Goal: Transaction & Acquisition: Purchase product/service

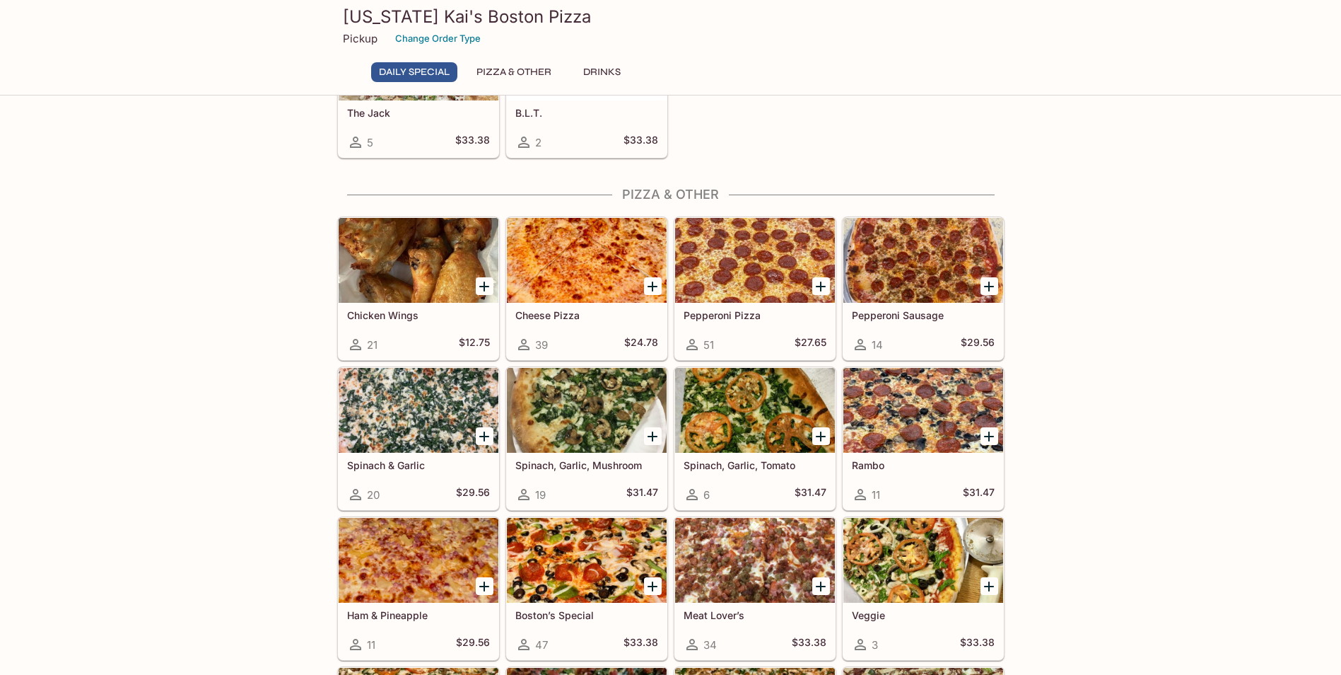
scroll to position [212, 0]
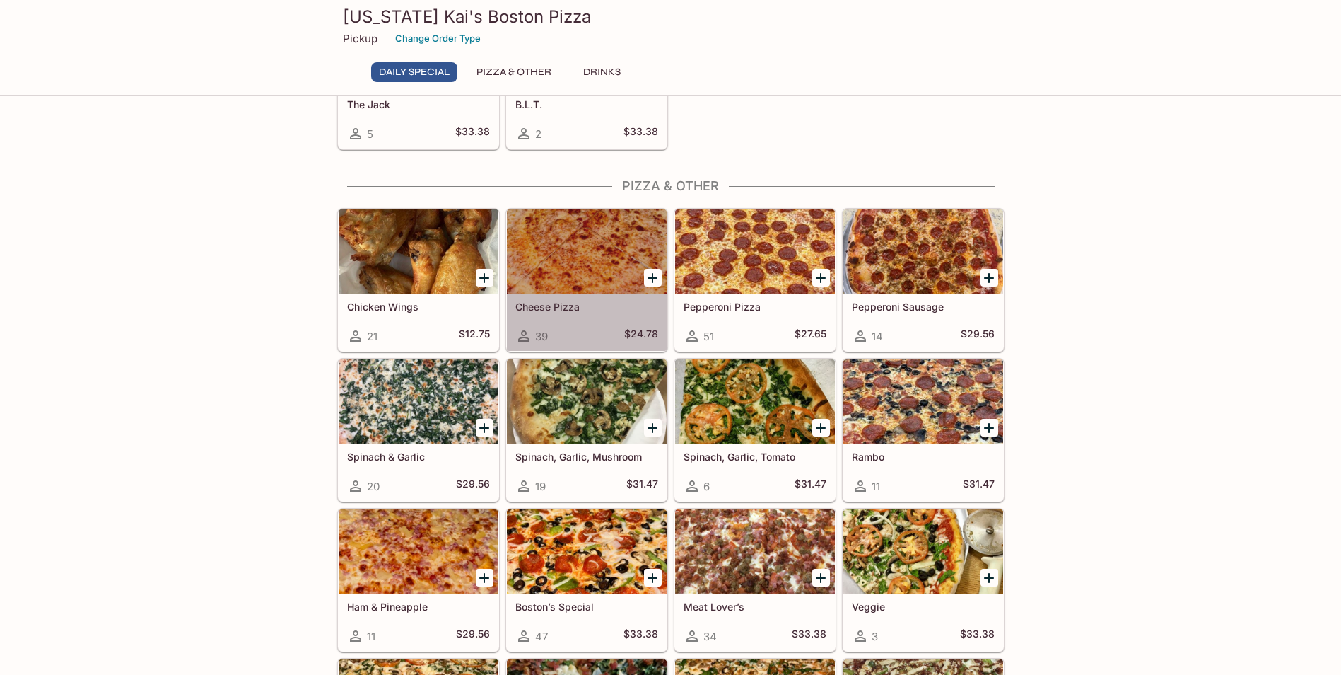
click at [586, 278] on div at bounding box center [587, 251] width 160 height 85
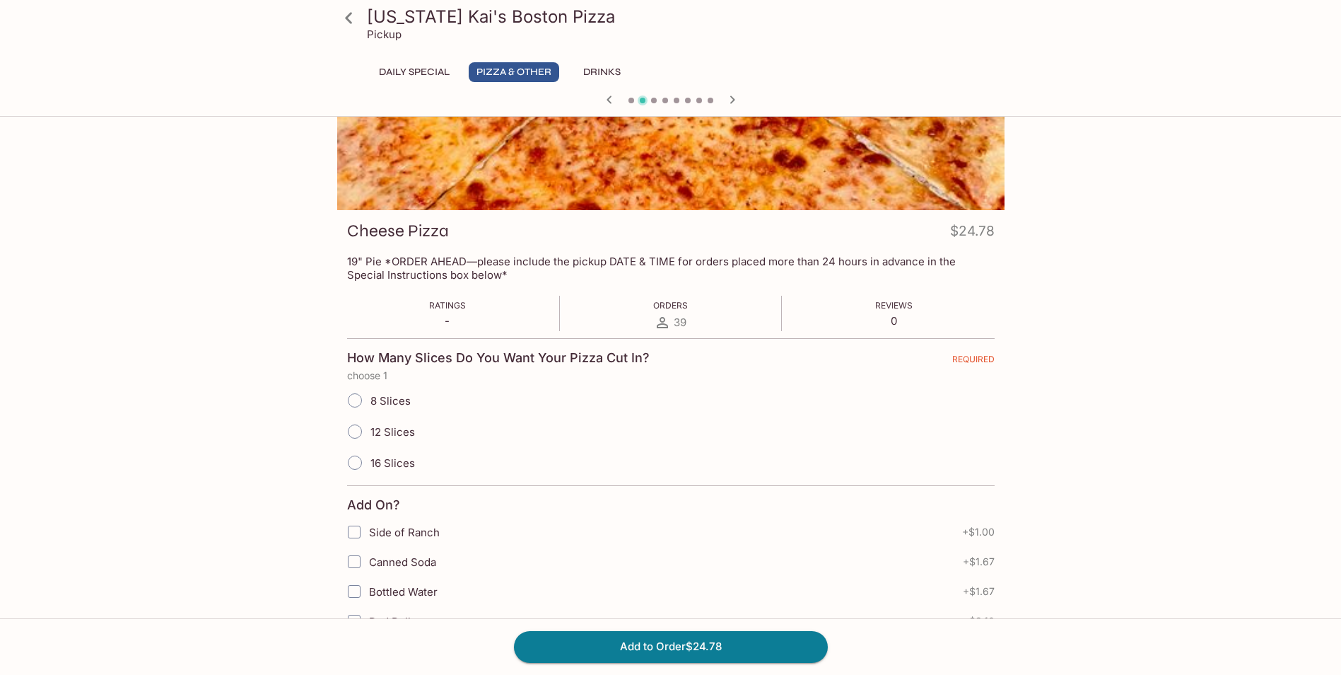
scroll to position [141, 0]
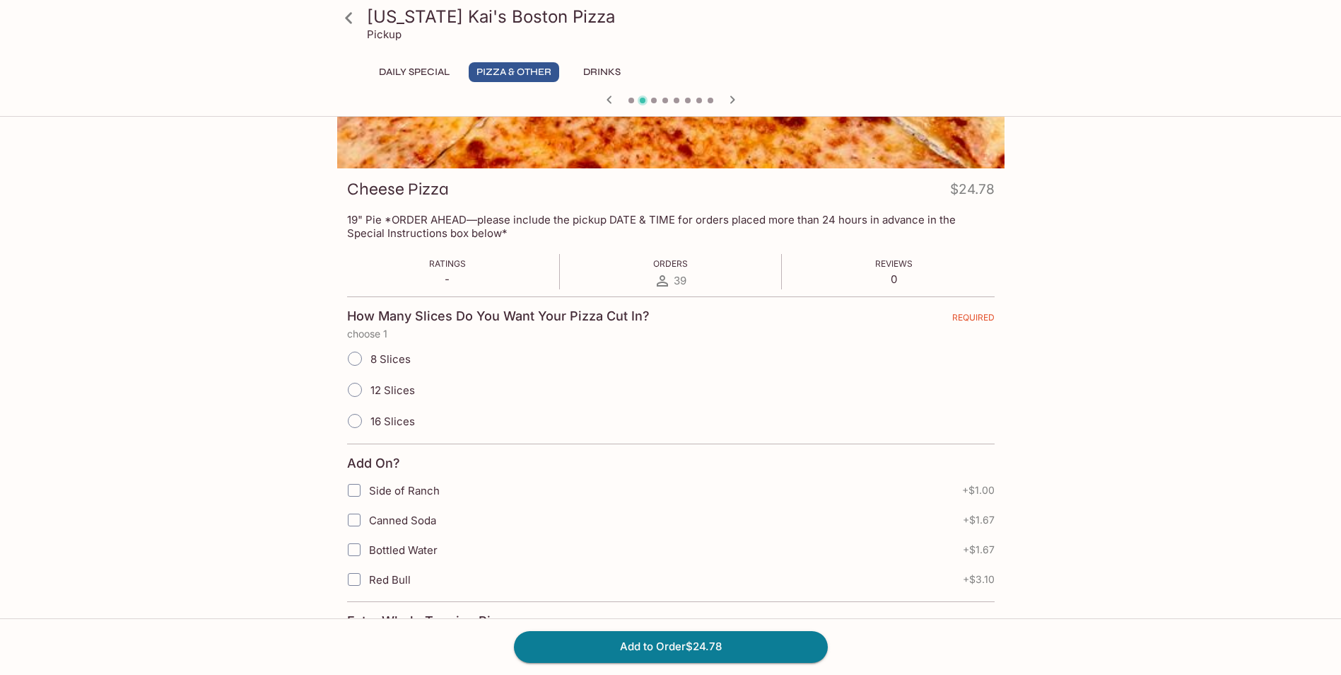
click at [352, 356] on input "8 Slices" at bounding box center [355, 359] width 30 height 30
radio input "true"
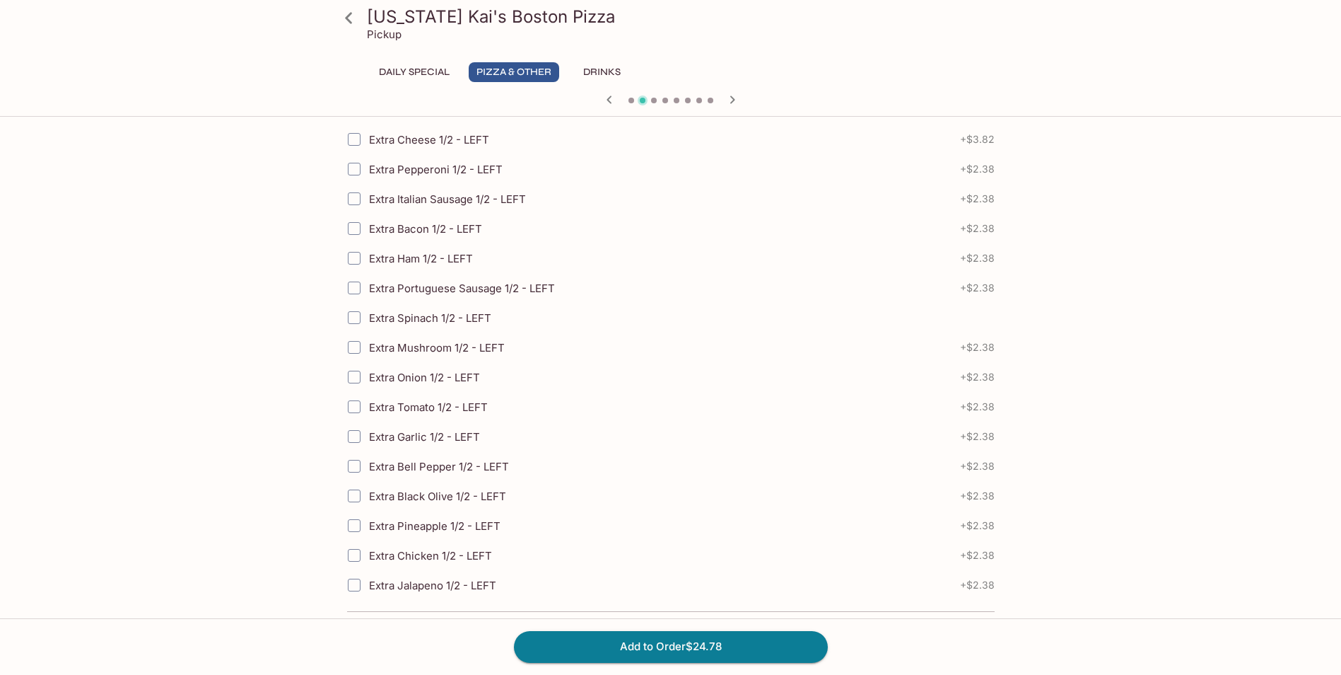
scroll to position [1783, 0]
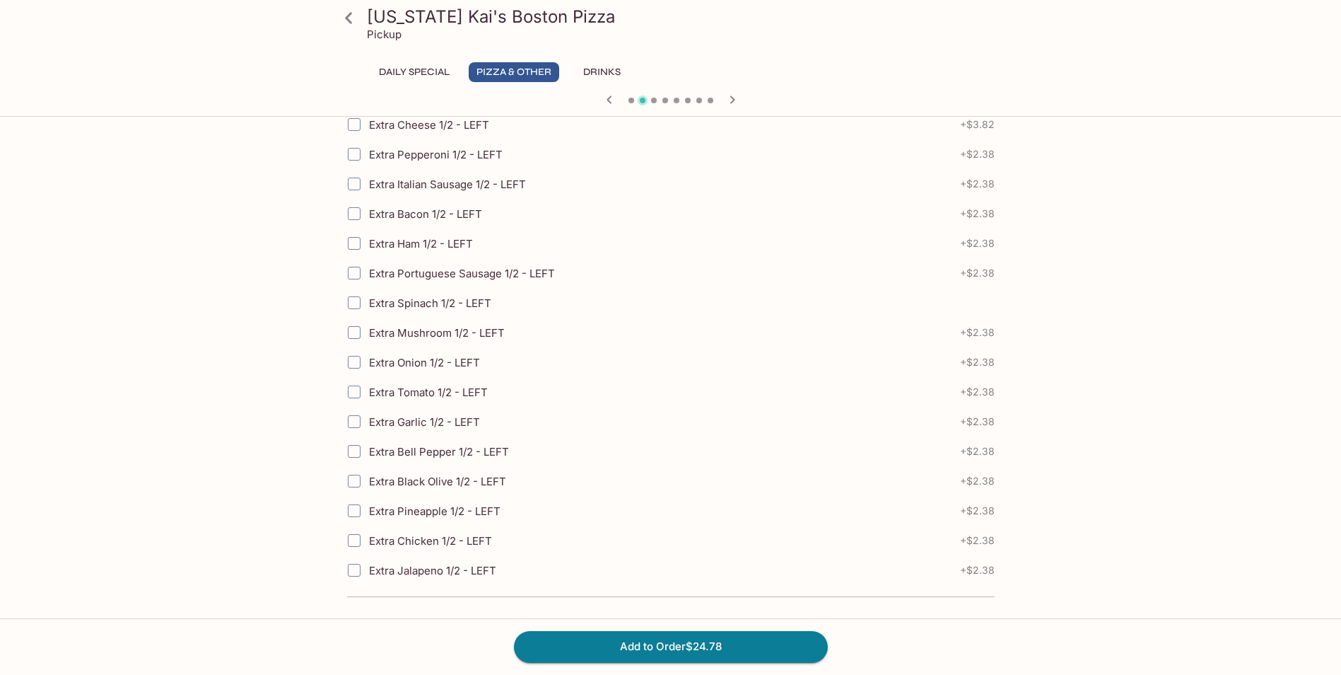
click at [733, 95] on icon "button" at bounding box center [732, 99] width 17 height 17
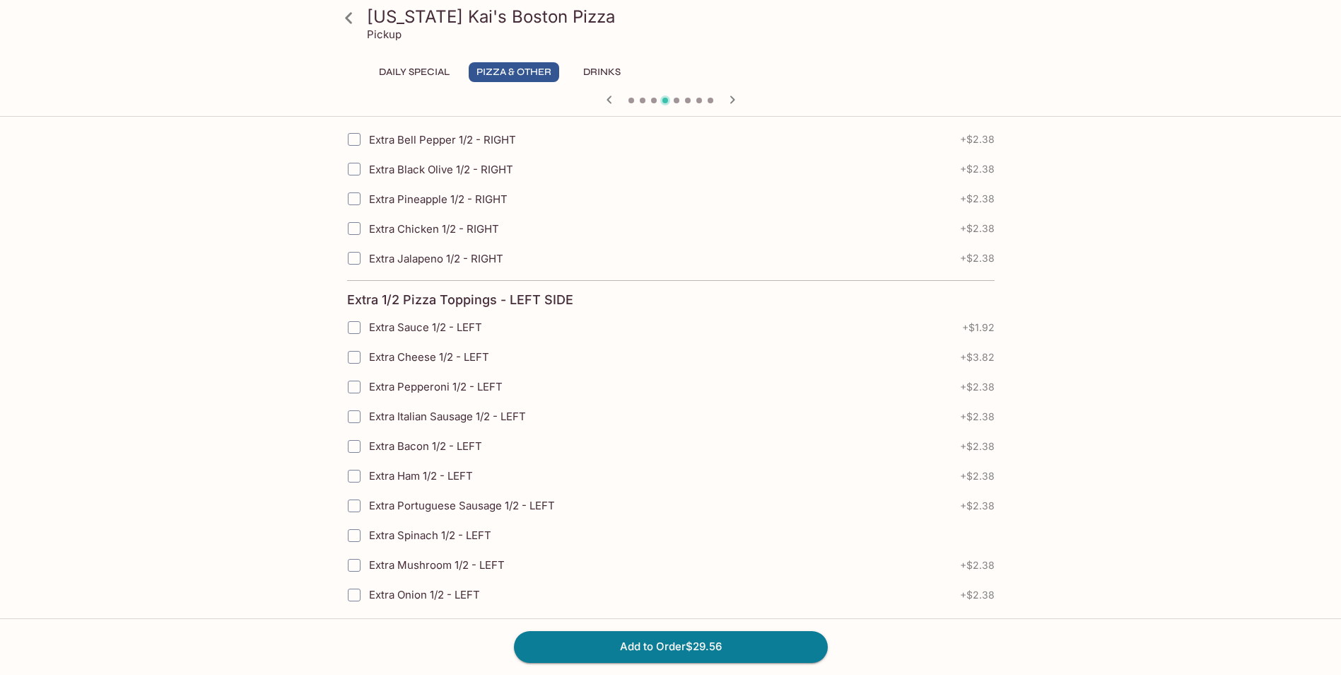
click at [733, 95] on icon "button" at bounding box center [732, 99] width 17 height 17
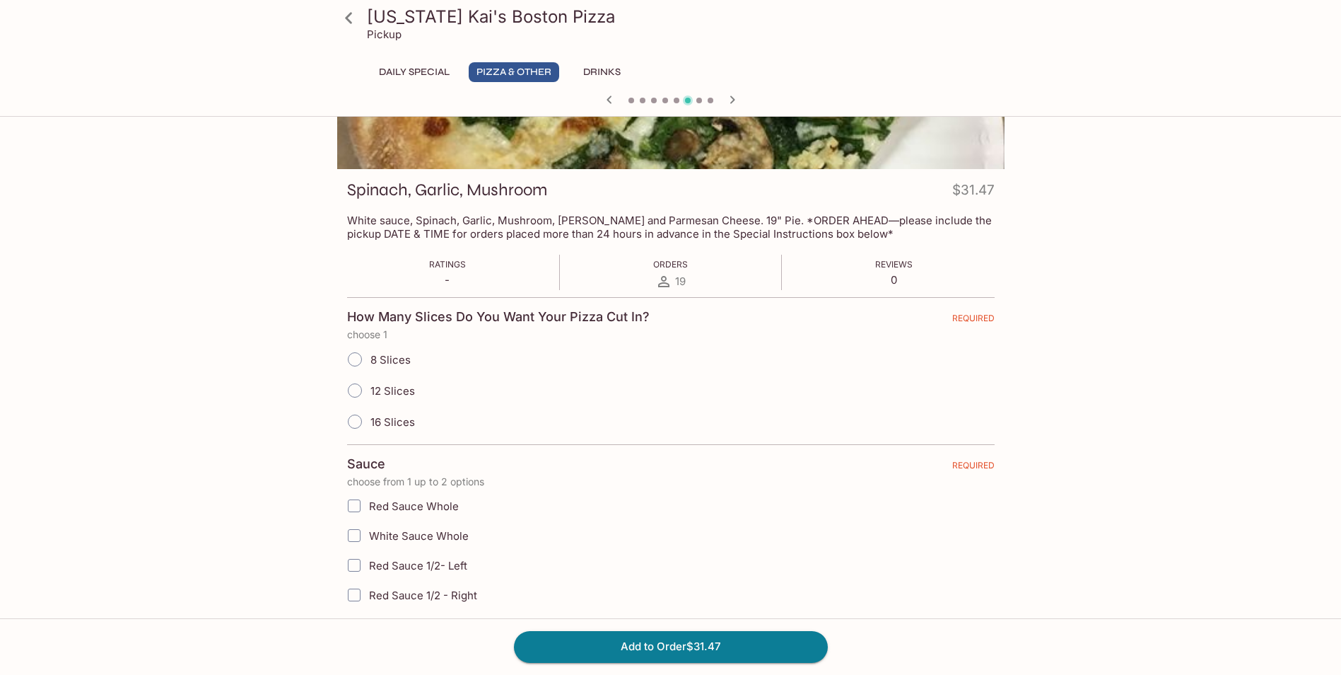
scroll to position [86, 0]
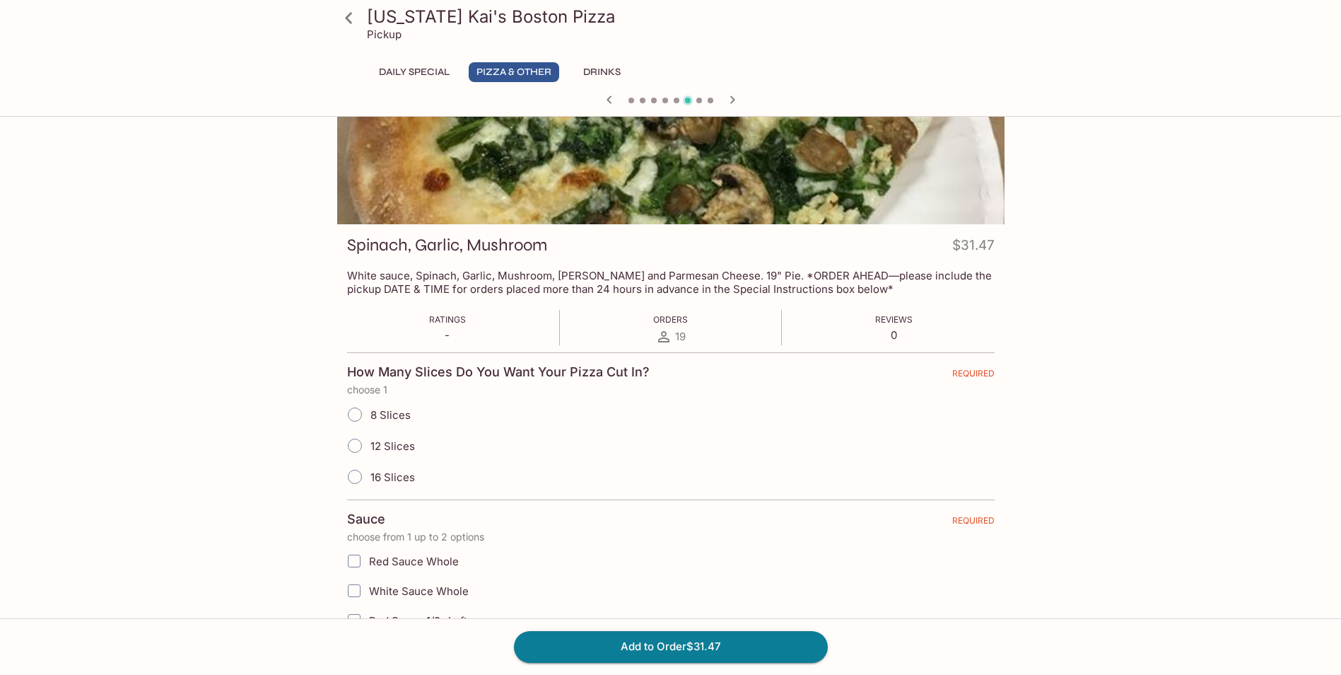
click at [615, 100] on icon "button" at bounding box center [609, 99] width 17 height 17
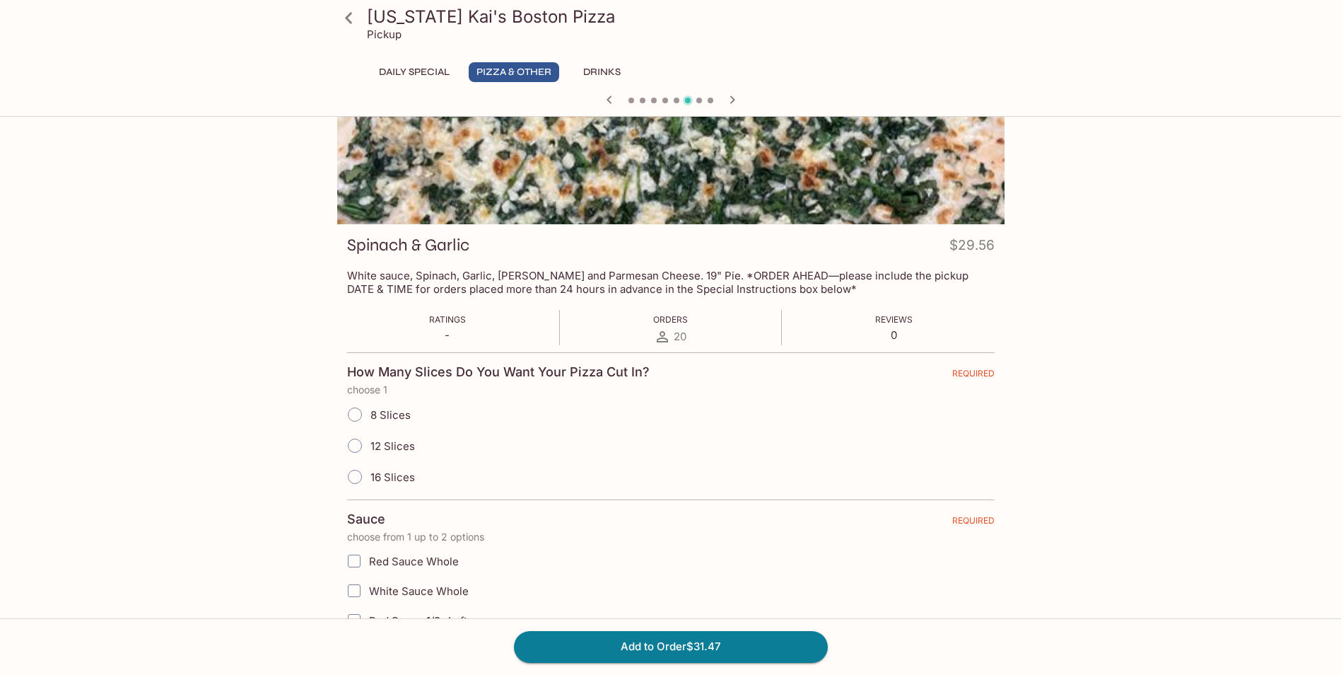
click at [615, 100] on icon "button" at bounding box center [609, 99] width 17 height 17
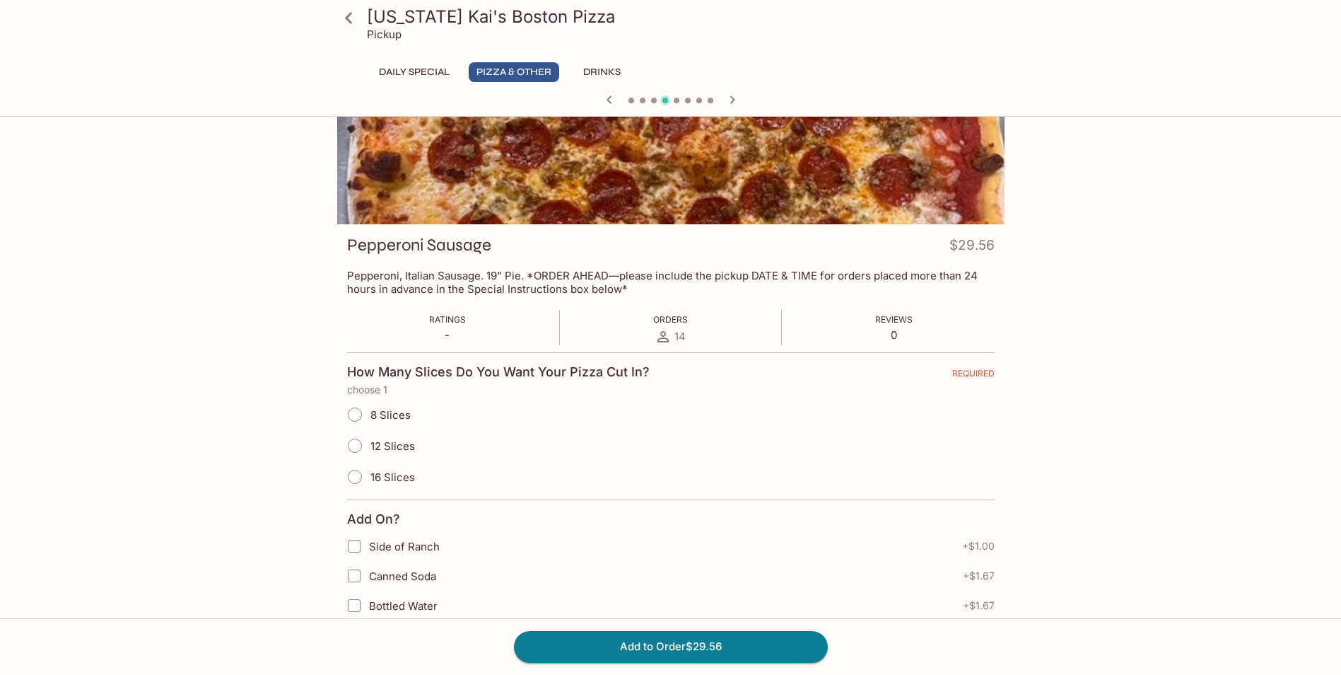
click at [615, 100] on icon "button" at bounding box center [609, 99] width 17 height 17
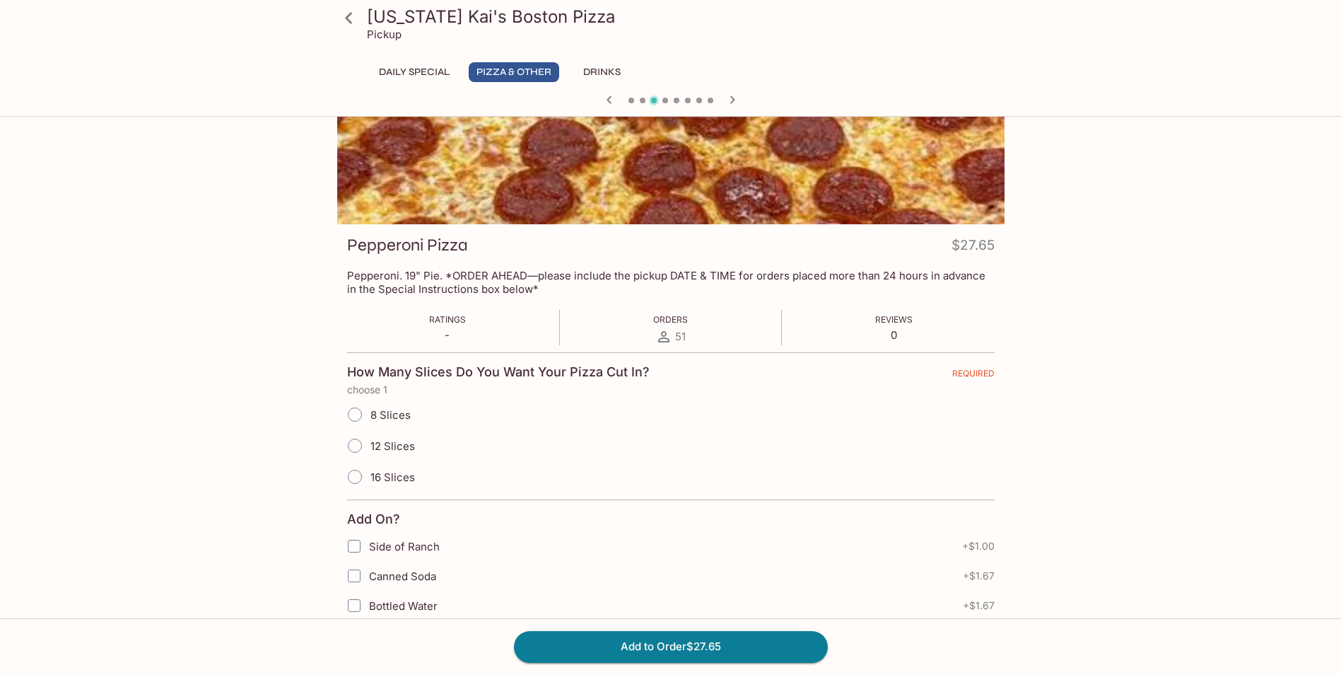
click at [615, 100] on icon "button" at bounding box center [609, 99] width 17 height 17
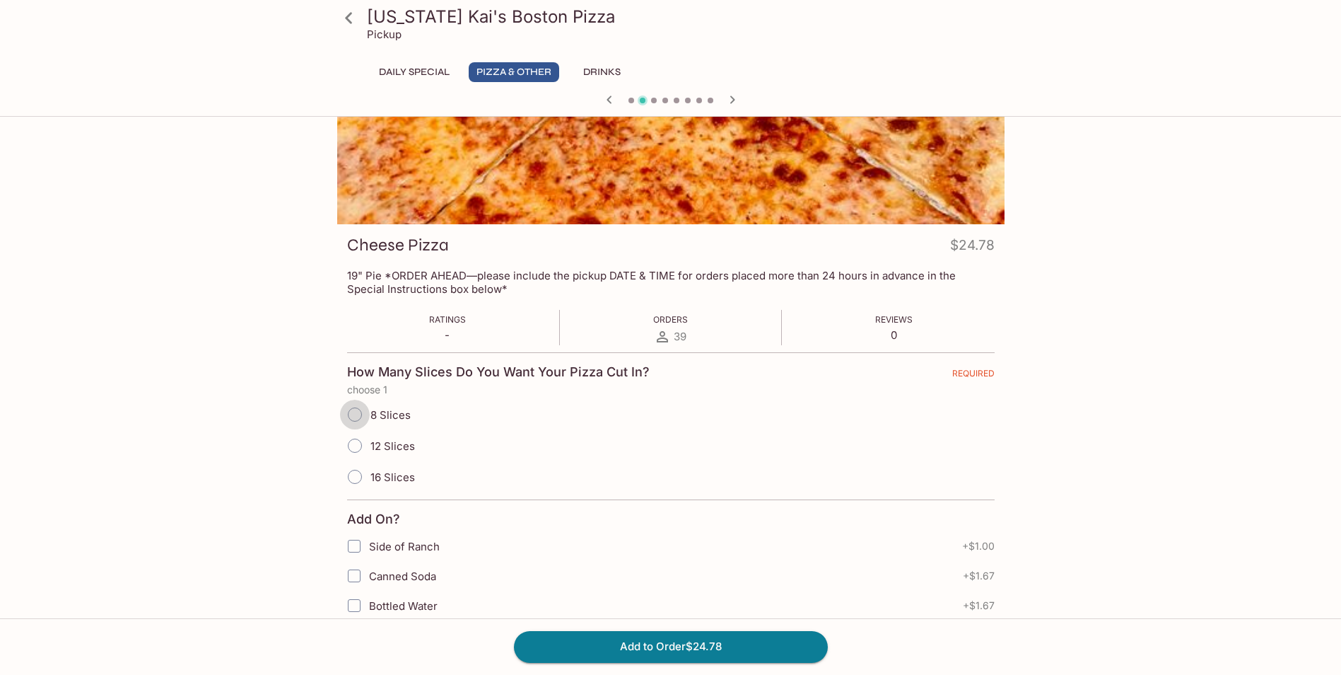
click at [351, 416] on input "8 Slices" at bounding box center [355, 415] width 30 height 30
radio input "true"
click at [586, 636] on button "Add to Order $24.78" at bounding box center [671, 646] width 314 height 31
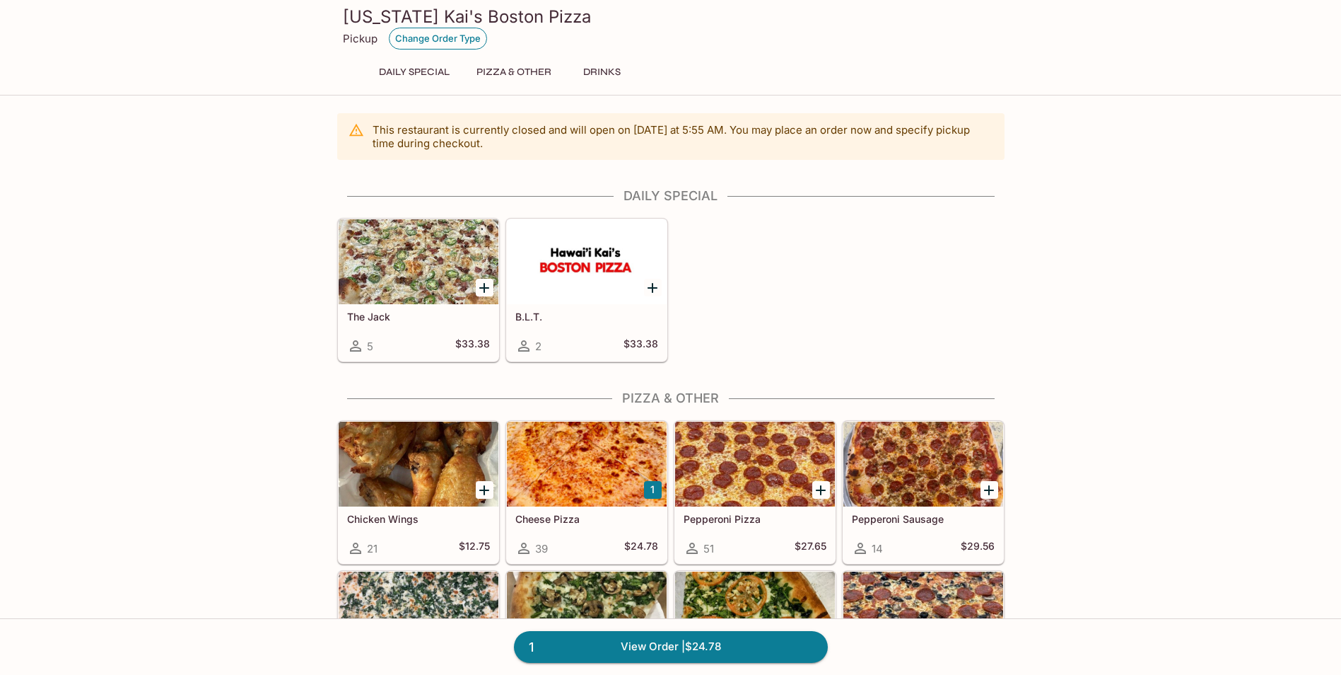
click at [407, 35] on button "Change Order Type" at bounding box center [438, 39] width 98 height 22
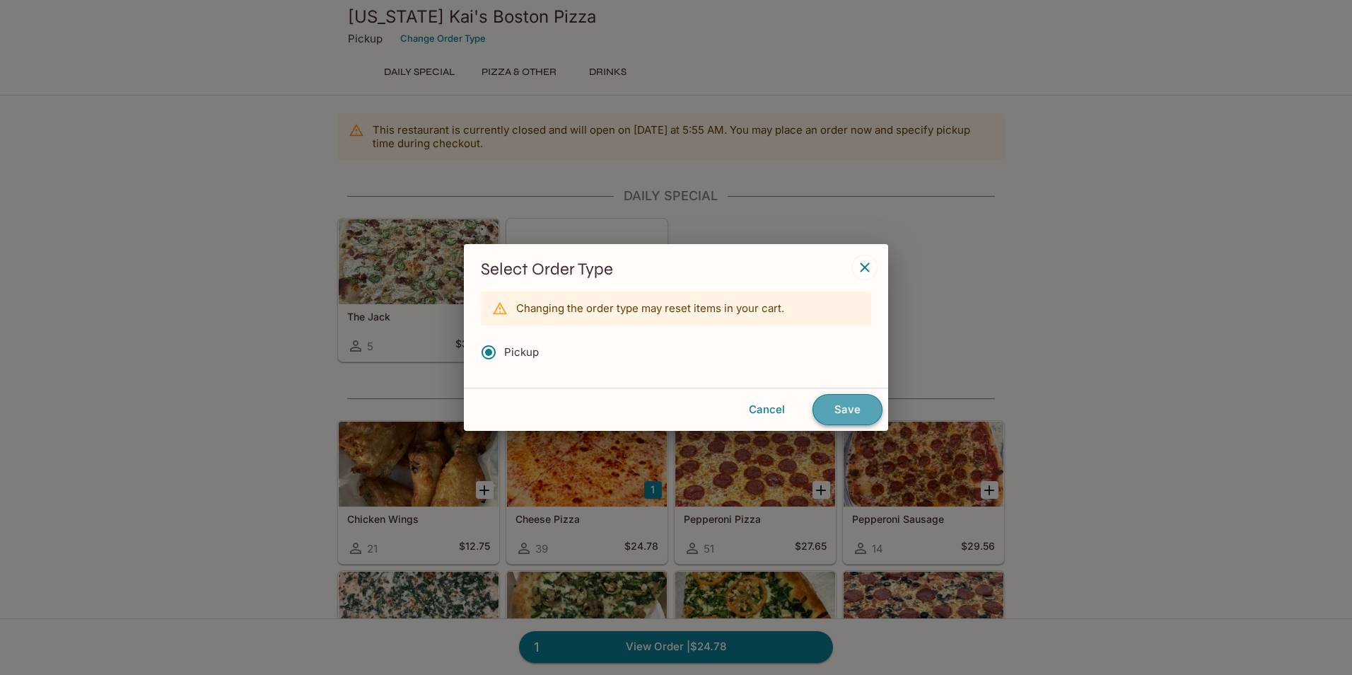
click at [856, 408] on button "Save" at bounding box center [847, 409] width 70 height 31
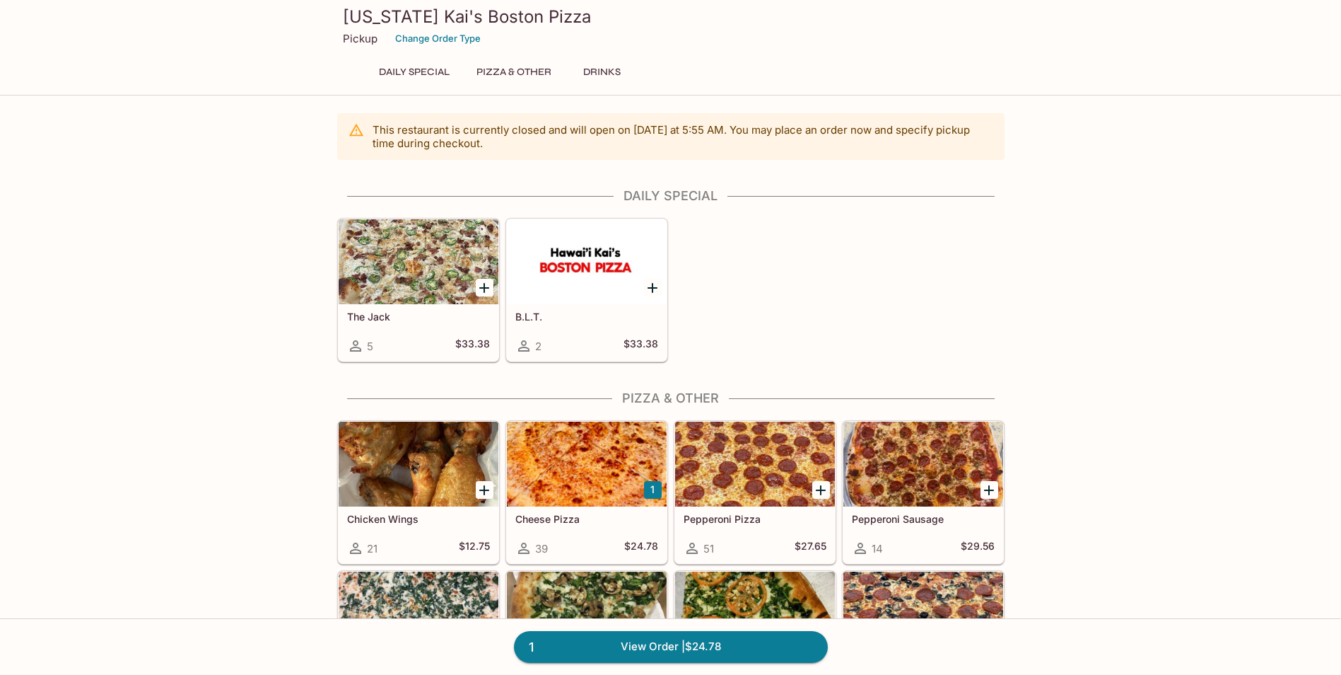
click at [606, 73] on button "Drinks" at bounding box center [603, 72] width 64 height 20
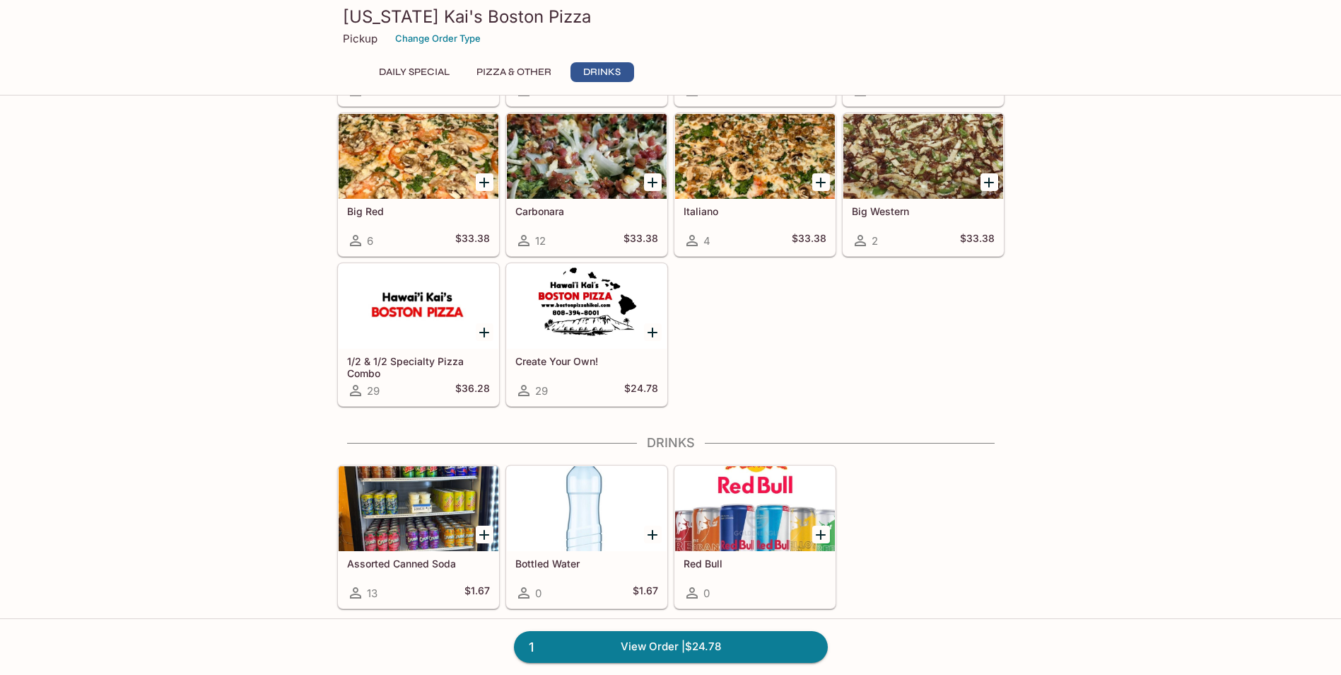
scroll to position [762, 0]
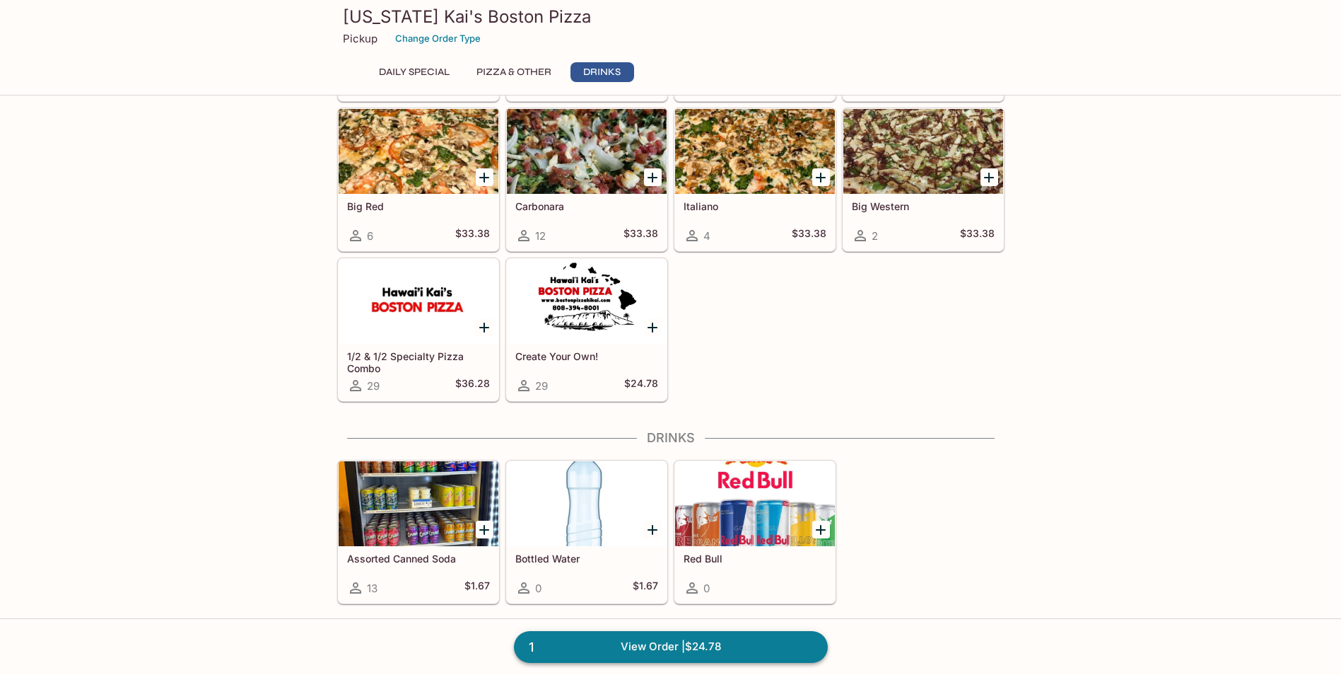
click at [672, 646] on link "1 View Order | $24.78" at bounding box center [671, 646] width 314 height 31
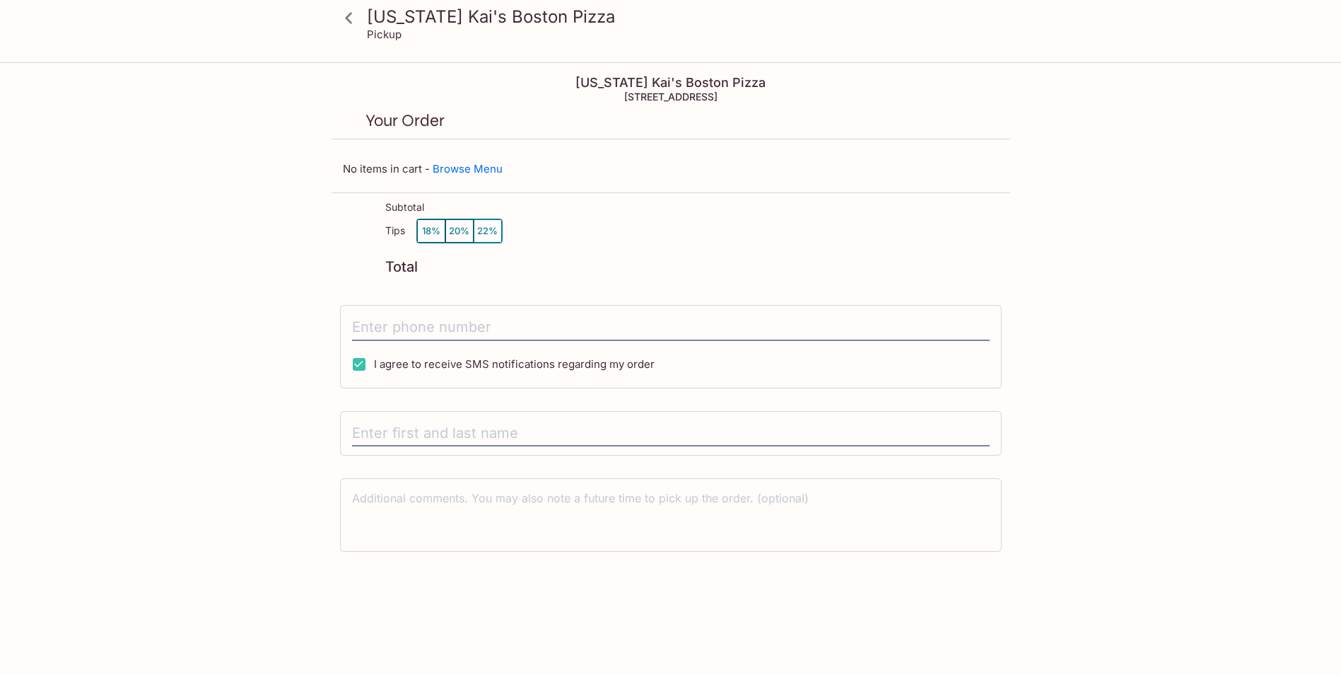
click at [478, 235] on button "22%" at bounding box center [488, 230] width 28 height 23
click at [488, 238] on button "22%" at bounding box center [488, 230] width 28 height 23
click at [419, 320] on input "tel" at bounding box center [671, 327] width 638 height 27
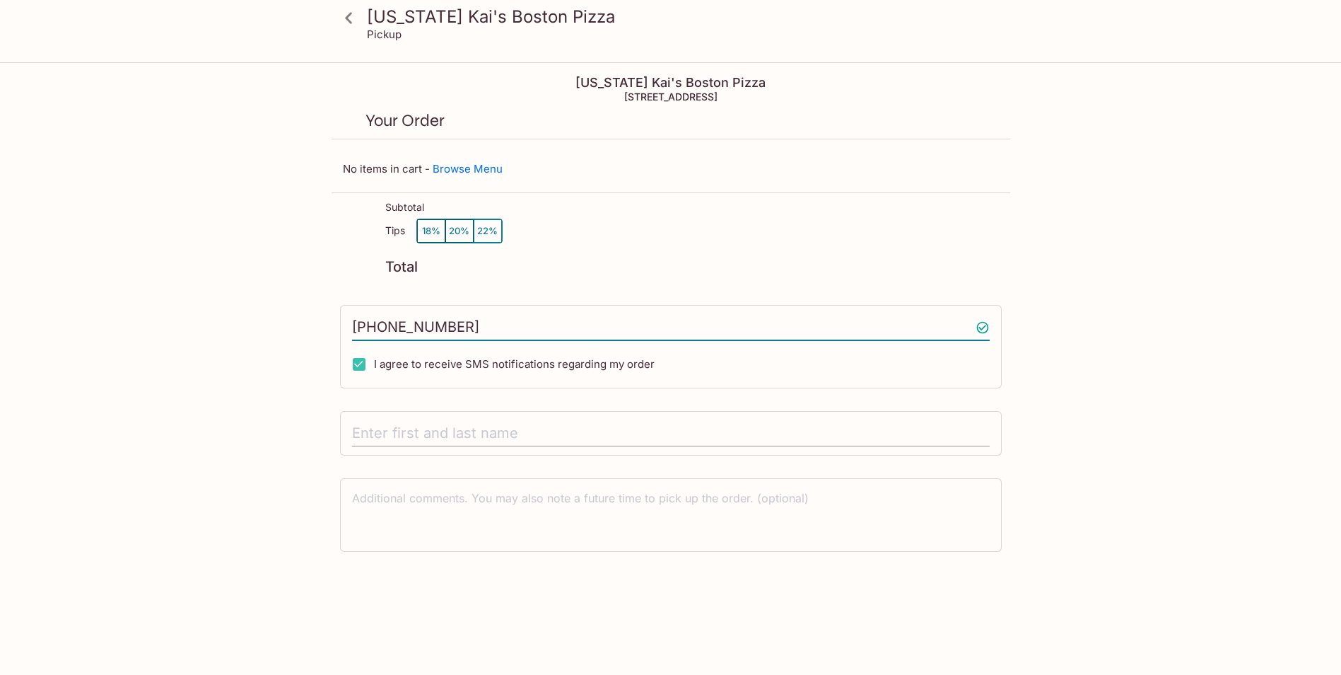
type input "[PHONE_NUMBER]"
click at [383, 438] on input "text" at bounding box center [671, 433] width 638 height 27
type input "[PERSON_NAME]"
click at [453, 234] on button "20%" at bounding box center [459, 230] width 28 height 23
click at [486, 226] on button "22%" at bounding box center [488, 230] width 28 height 23
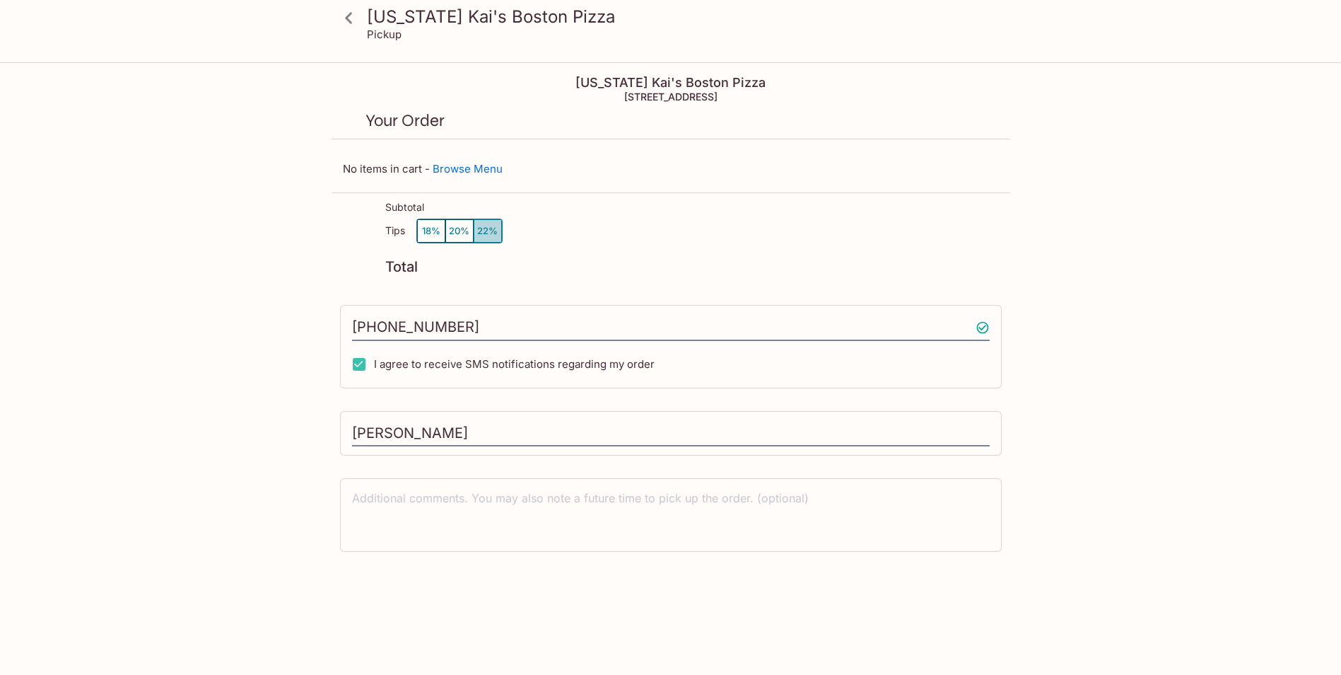
click at [486, 226] on button "22%" at bounding box center [488, 230] width 28 height 23
click at [477, 168] on link "Browse Menu" at bounding box center [468, 168] width 70 height 13
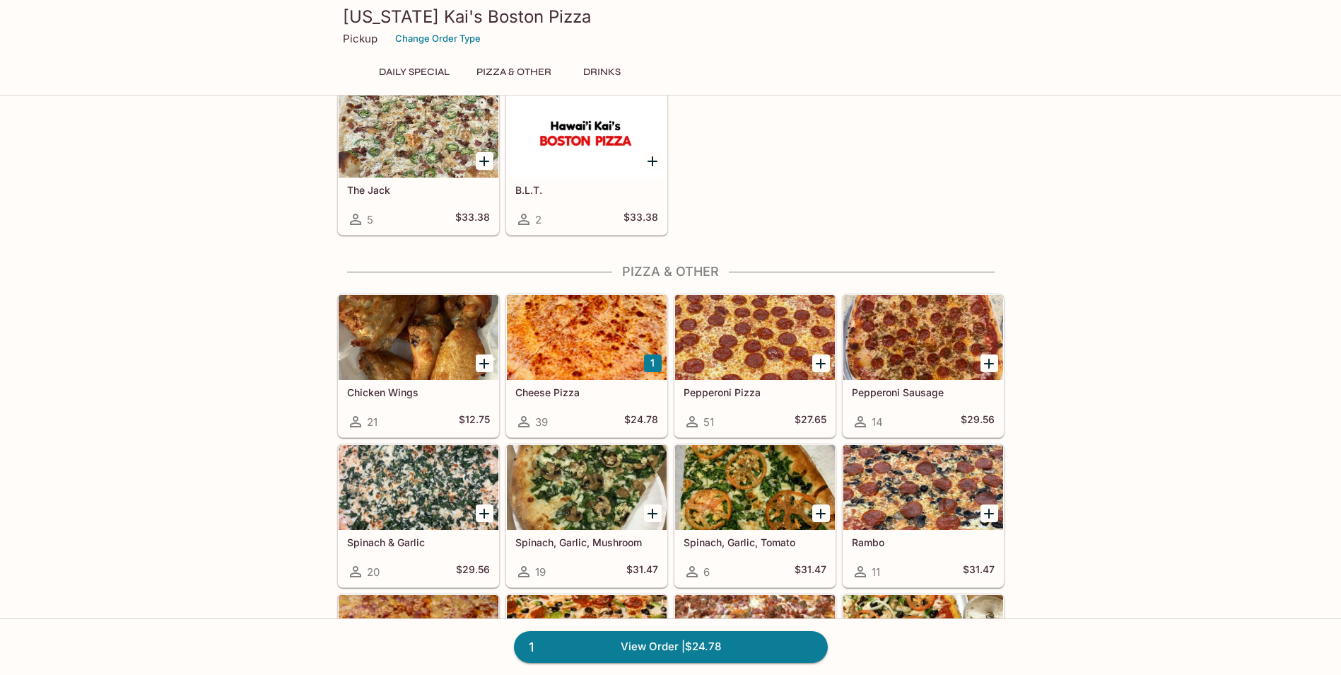
scroll to position [141, 0]
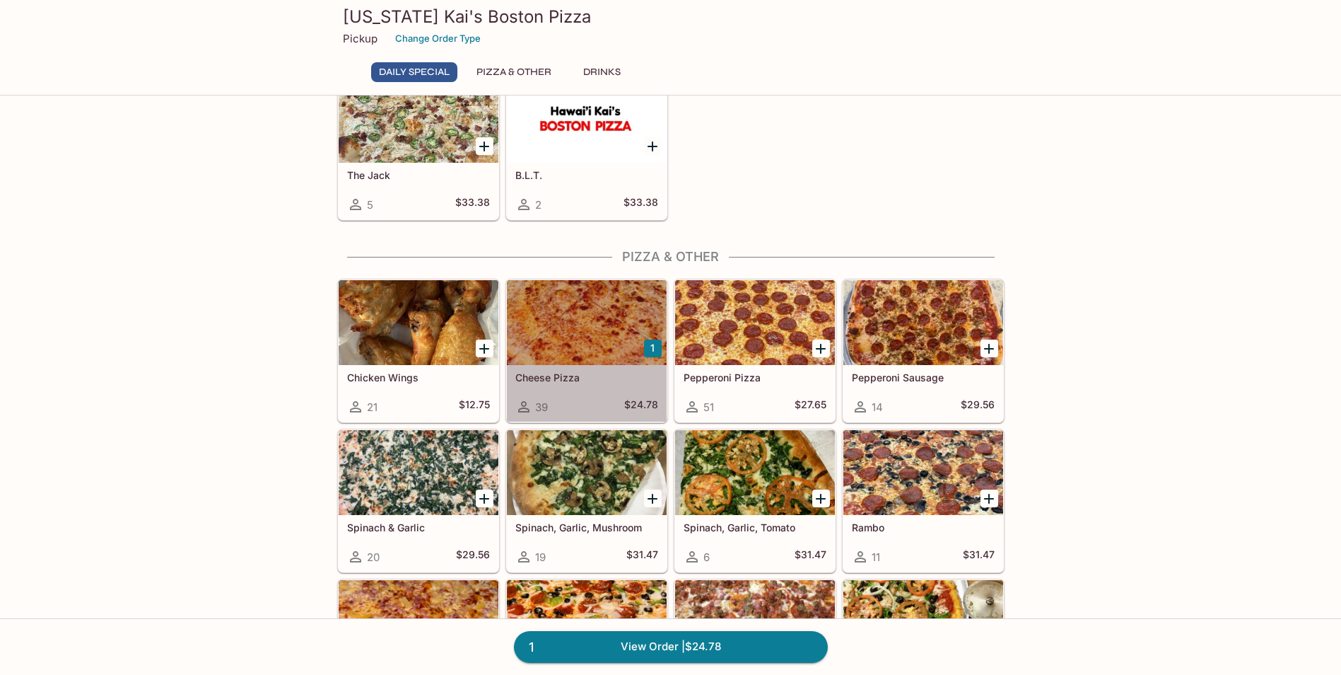
click at [599, 339] on div at bounding box center [587, 322] width 160 height 85
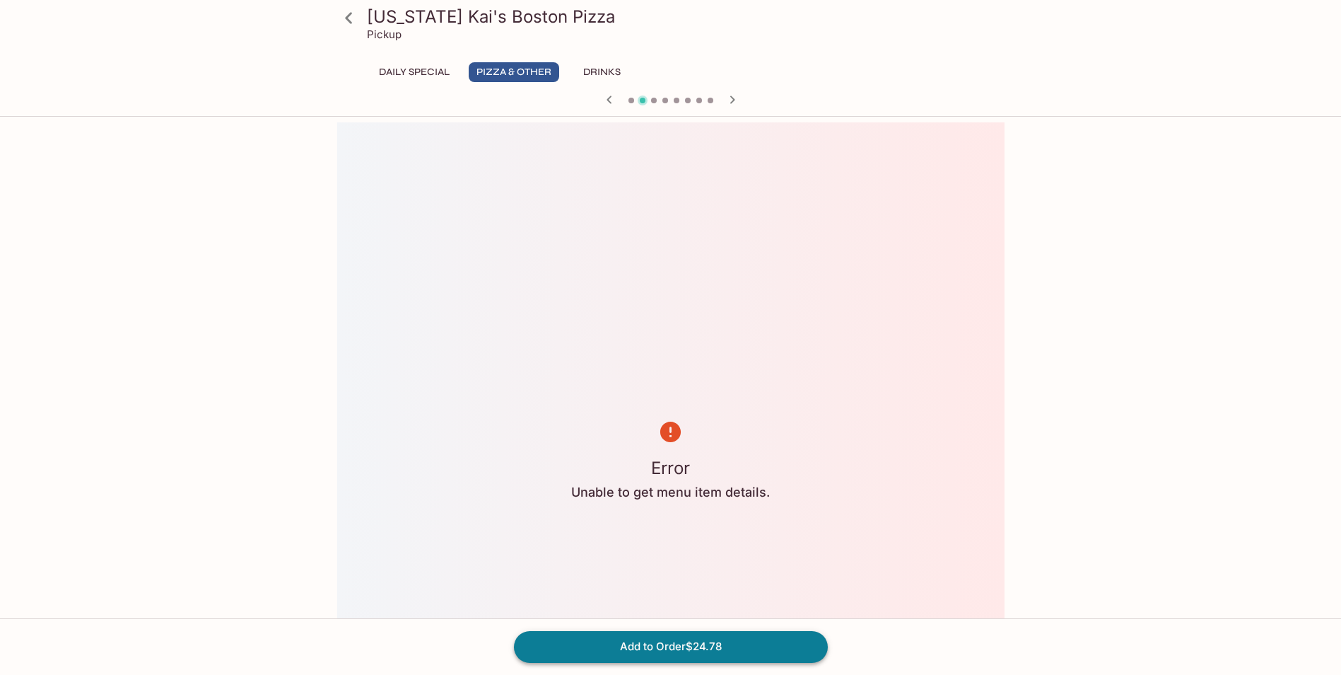
click at [617, 651] on button "Add to Order $24.78" at bounding box center [671, 646] width 314 height 31
